Goal: Task Accomplishment & Management: Use online tool/utility

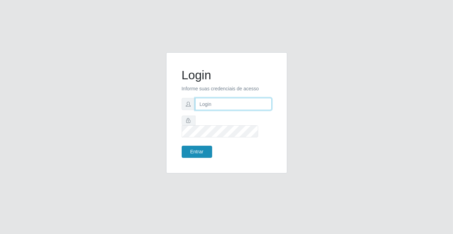
type input "[PERSON_NAME][EMAIL_ADDRESS][DOMAIN_NAME]"
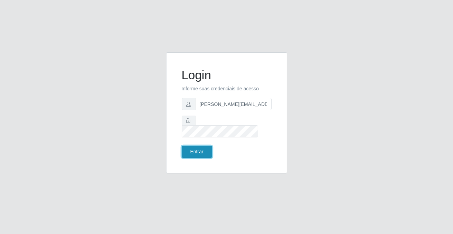
click at [203, 149] on button "Entrar" at bounding box center [197, 152] width 30 height 12
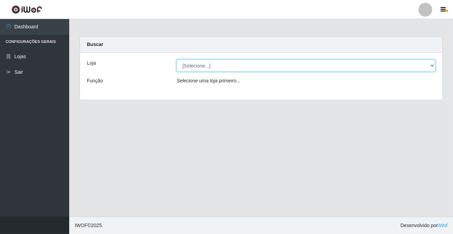
click at [189, 65] on select "[Selecione...] Rede Potiguar 2 - Macaíba" at bounding box center [305, 66] width 259 height 12
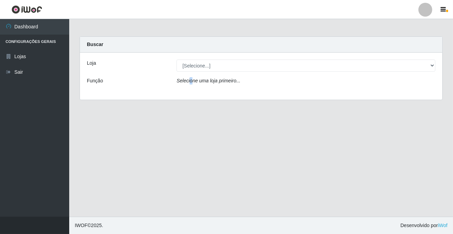
drag, startPoint x: 190, startPoint y: 85, endPoint x: 187, endPoint y: 83, distance: 3.9
click at [188, 84] on div "Selecione uma loja primeiro..." at bounding box center [305, 82] width 269 height 10
click at [187, 83] on icon "Selecione uma loja primeiro..." at bounding box center [208, 81] width 64 height 6
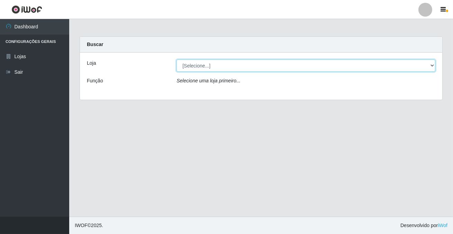
click at [179, 67] on select "[Selecione...] Rede Potiguar 2 - Macaíba" at bounding box center [305, 66] width 259 height 12
select select "101"
click at [176, 60] on select "[Selecione...] Rede Potiguar 2 - Macaíba" at bounding box center [305, 66] width 259 height 12
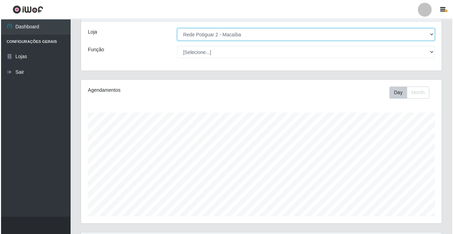
scroll to position [255, 0]
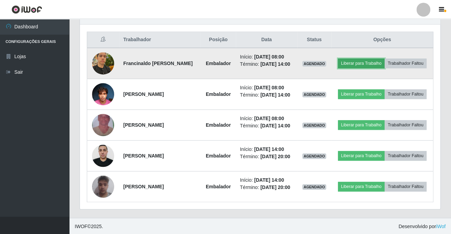
click at [367, 63] on button "Liberar para Trabalho" at bounding box center [361, 63] width 47 height 10
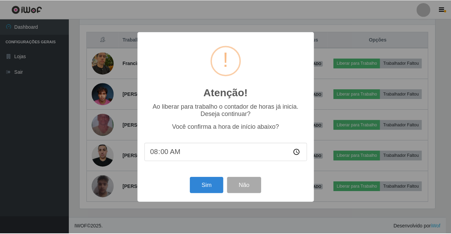
scroll to position [144, 357]
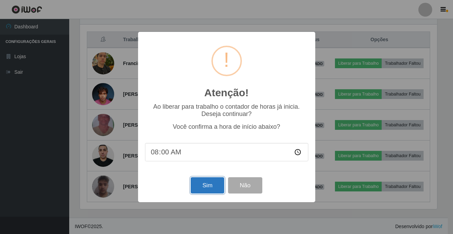
click at [194, 187] on button "Sim" at bounding box center [208, 185] width 34 height 16
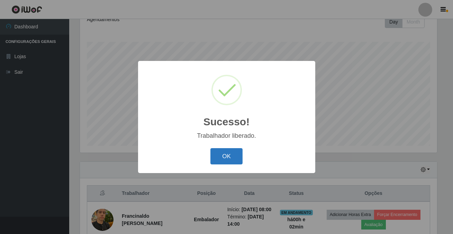
click at [228, 155] on button "OK" at bounding box center [226, 156] width 32 height 16
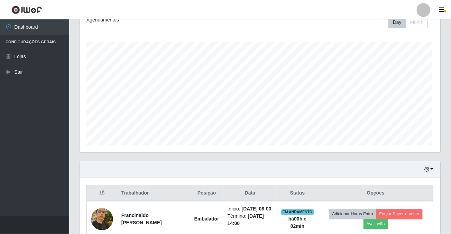
scroll to position [144, 360]
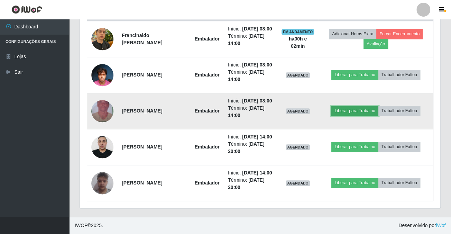
click at [343, 106] on button "Liberar para Trabalho" at bounding box center [354, 111] width 47 height 10
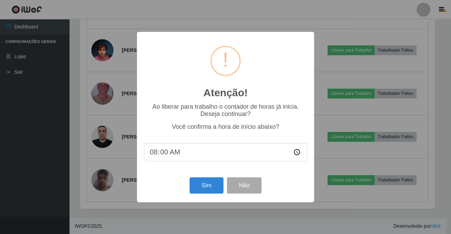
scroll to position [144, 357]
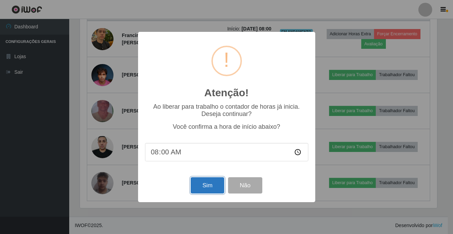
click at [197, 189] on button "Sim" at bounding box center [208, 185] width 34 height 16
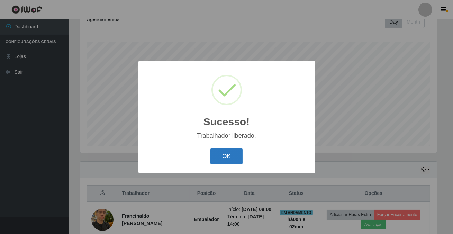
click at [222, 158] on button "OK" at bounding box center [226, 156] width 32 height 16
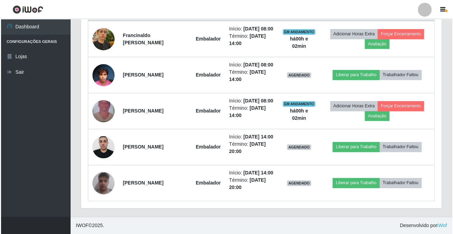
scroll to position [318, 0]
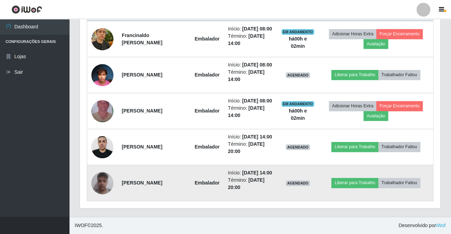
click at [105, 181] on img at bounding box center [102, 182] width 22 height 29
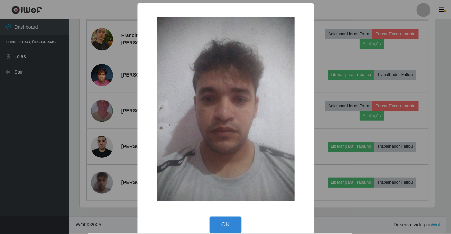
scroll to position [144, 357]
click at [220, 217] on div "OK Cancel" at bounding box center [226, 225] width 163 height 20
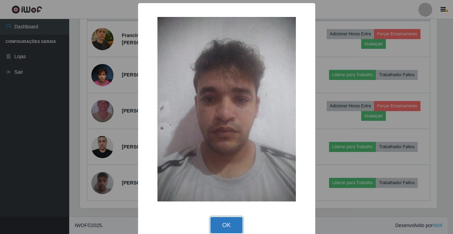
click at [232, 220] on button "OK" at bounding box center [226, 225] width 32 height 16
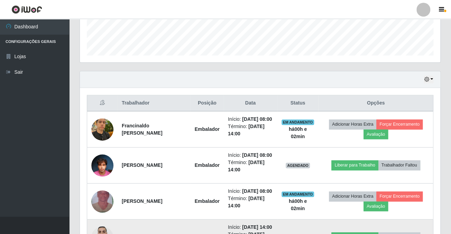
scroll to position [0, 0]
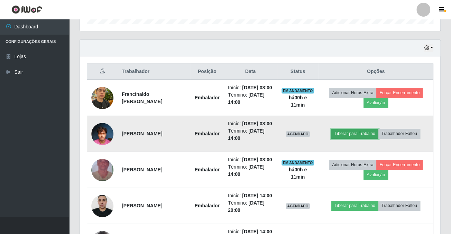
click at [359, 138] on button "Liberar para Trabalho" at bounding box center [354, 134] width 47 height 10
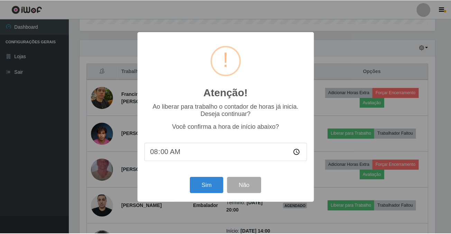
scroll to position [144, 357]
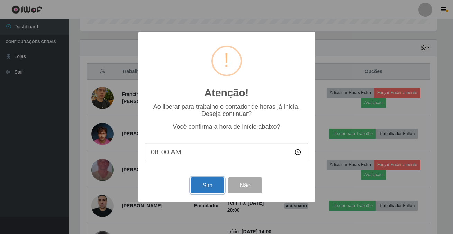
click at [199, 190] on button "Sim" at bounding box center [208, 185] width 34 height 16
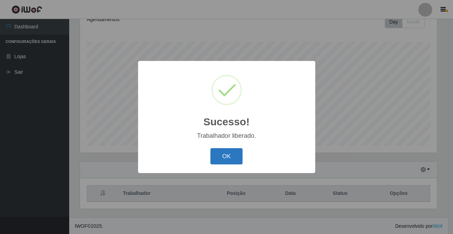
click at [236, 153] on button "OK" at bounding box center [226, 156] width 32 height 16
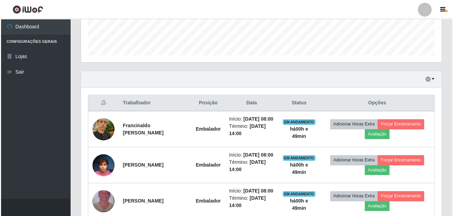
scroll to position [336, 0]
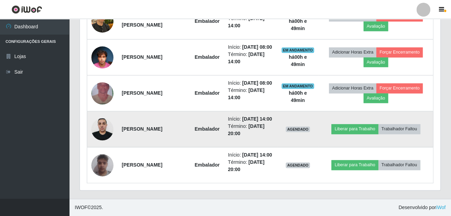
click at [94, 117] on img at bounding box center [102, 129] width 22 height 29
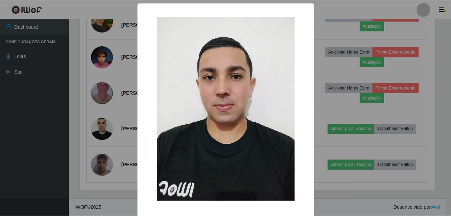
scroll to position [28, 0]
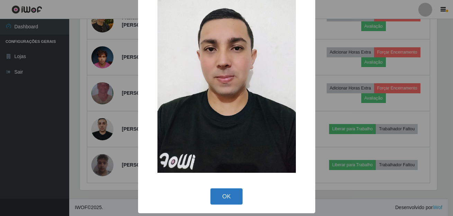
click at [230, 204] on button "OK" at bounding box center [226, 197] width 32 height 16
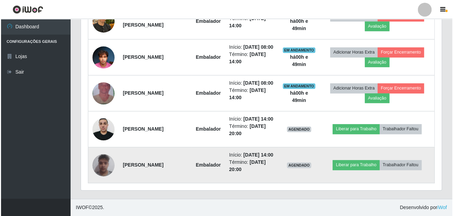
scroll to position [144, 360]
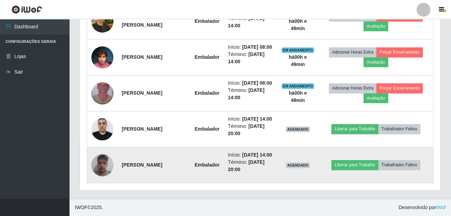
click at [102, 157] on img at bounding box center [102, 165] width 22 height 29
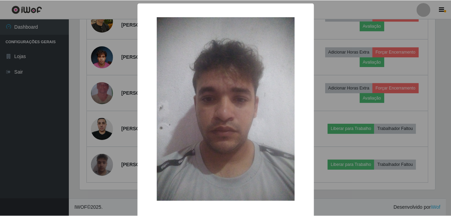
scroll to position [28, 0]
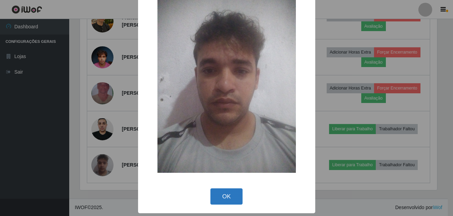
click at [231, 202] on button "OK" at bounding box center [226, 197] width 32 height 16
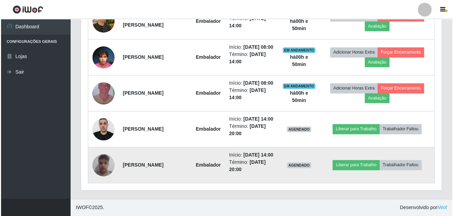
scroll to position [336, 0]
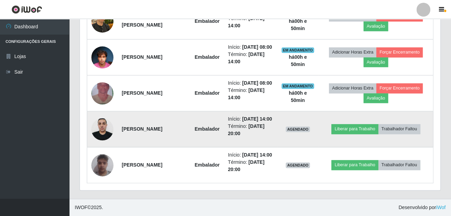
click at [103, 115] on img at bounding box center [102, 129] width 22 height 29
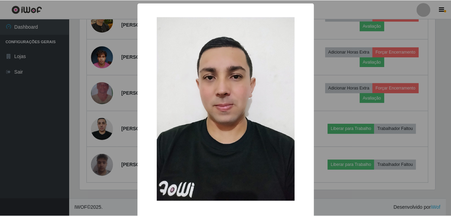
scroll to position [28, 0]
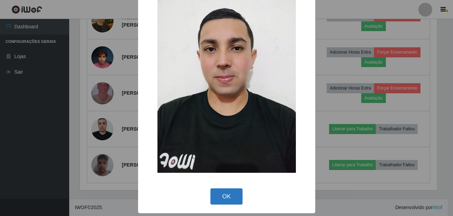
click at [225, 192] on button "OK" at bounding box center [226, 197] width 32 height 16
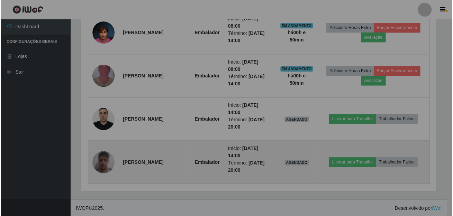
scroll to position [144, 360]
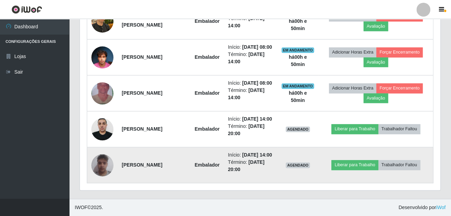
click at [107, 158] on img at bounding box center [102, 165] width 22 height 29
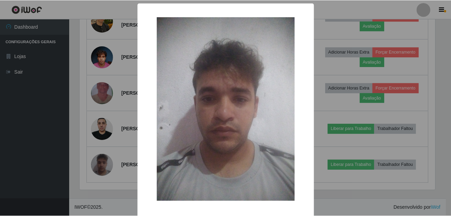
scroll to position [28, 0]
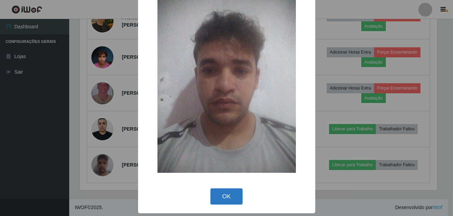
click at [233, 197] on button "OK" at bounding box center [226, 197] width 32 height 16
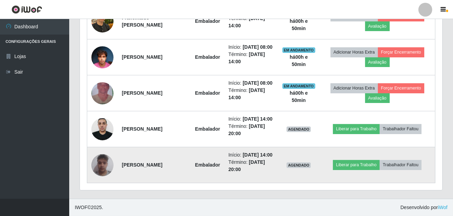
scroll to position [144, 360]
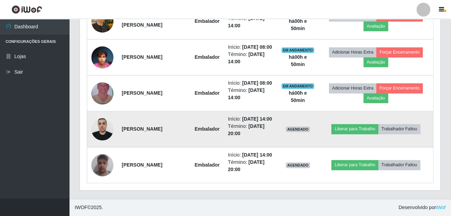
click at [104, 118] on img at bounding box center [102, 129] width 22 height 29
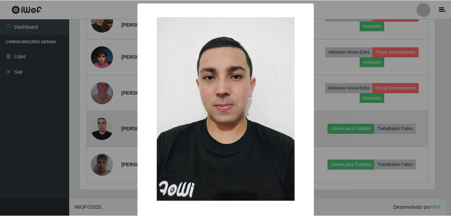
scroll to position [28, 0]
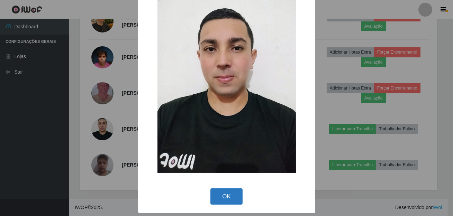
click at [214, 200] on button "OK" at bounding box center [226, 197] width 32 height 16
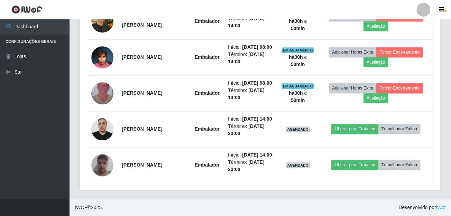
scroll to position [144, 360]
